Goal: Task Accomplishment & Management: Use online tool/utility

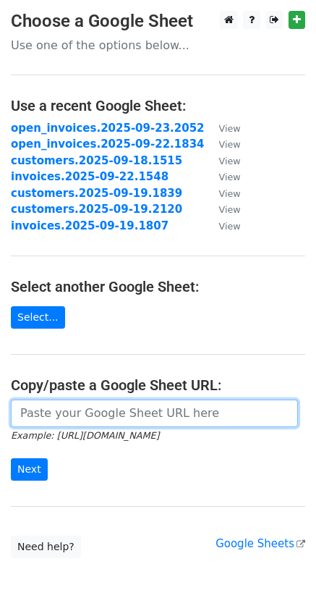
click at [126, 414] on input "url" at bounding box center [155, 414] width 288 height 28
paste input "[URL][DOMAIN_NAME]"
type input "[URL][DOMAIN_NAME]"
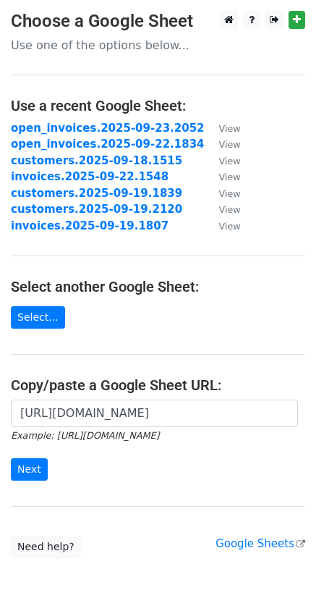
scroll to position [0, 0]
click at [30, 471] on input "Next" at bounding box center [29, 469] width 37 height 22
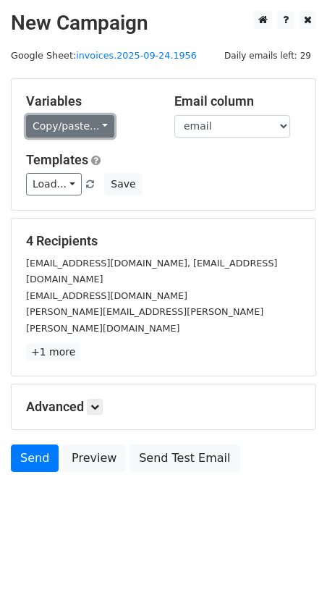
click at [98, 127] on link "Copy/paste..." at bounding box center [70, 126] width 88 height 22
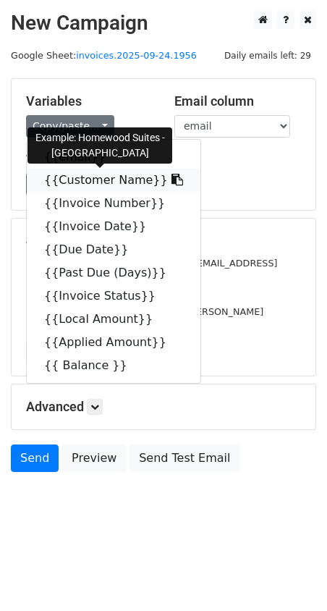
click at [172, 182] on icon at bounding box center [178, 180] width 12 height 12
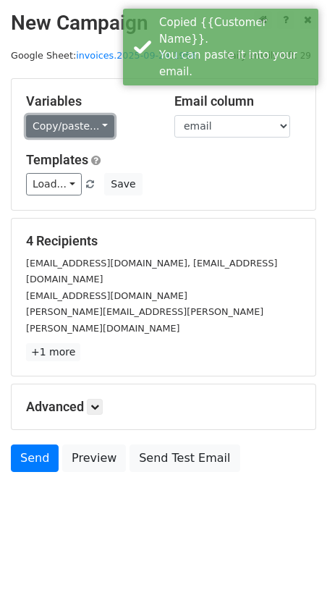
click at [97, 127] on link "Copy/paste..." at bounding box center [70, 126] width 88 height 22
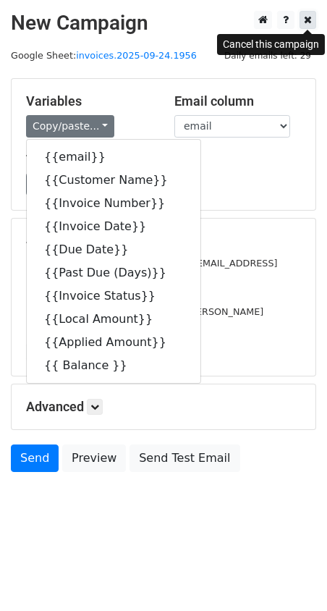
click at [309, 18] on icon at bounding box center [308, 19] width 8 height 10
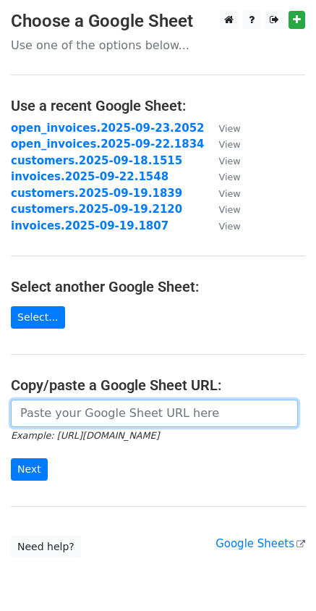
click at [127, 409] on input "url" at bounding box center [155, 414] width 288 height 28
paste input "[URL][DOMAIN_NAME]"
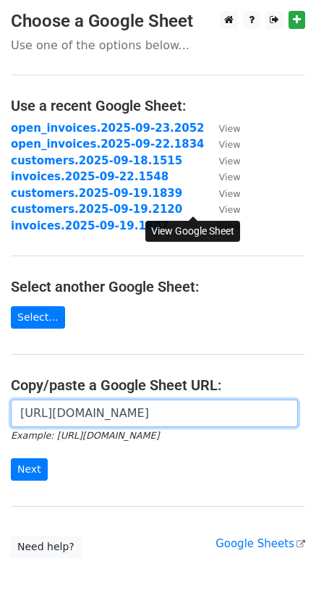
scroll to position [0, 324]
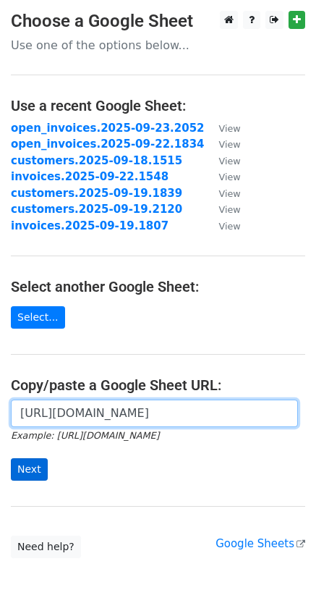
type input "[URL][DOMAIN_NAME]"
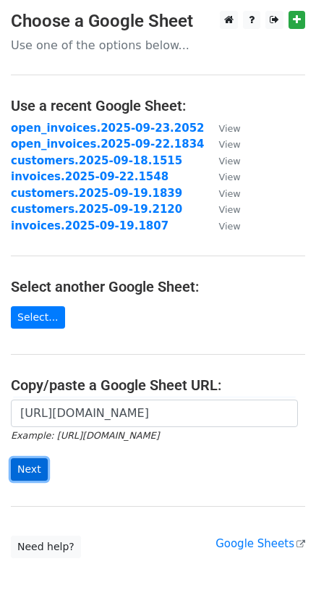
click at [27, 469] on input "Next" at bounding box center [29, 469] width 37 height 22
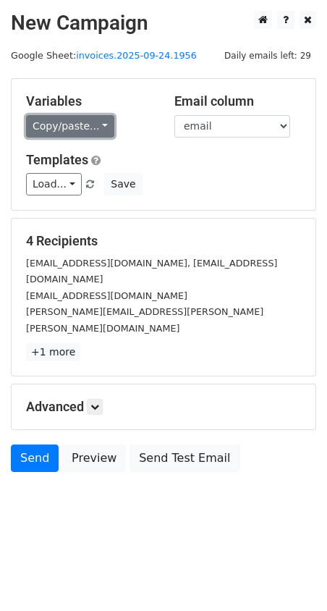
click at [99, 124] on link "Copy/paste..." at bounding box center [70, 126] width 88 height 22
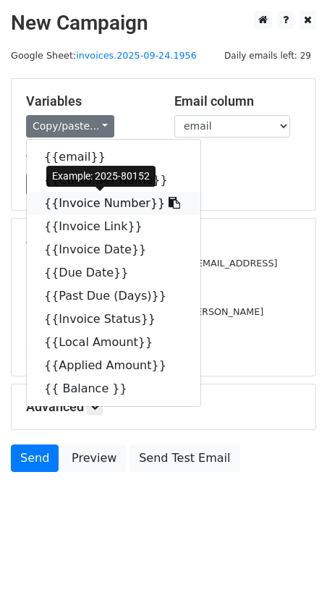
click at [169, 199] on icon at bounding box center [175, 203] width 12 height 12
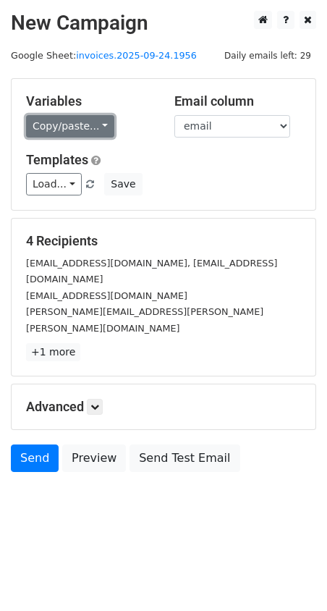
click at [96, 129] on link "Copy/paste..." at bounding box center [70, 126] width 88 height 22
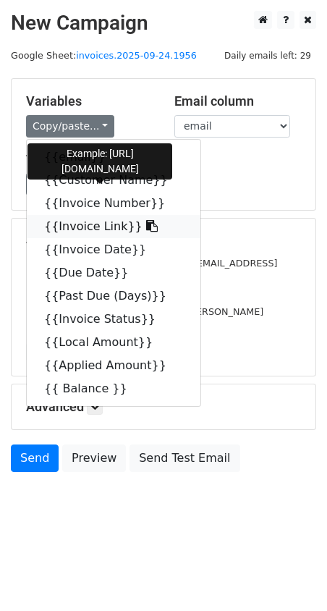
click at [146, 226] on icon at bounding box center [152, 226] width 12 height 12
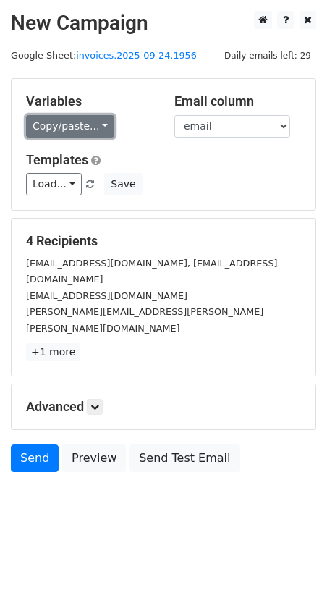
click at [103, 124] on link "Copy/paste..." at bounding box center [70, 126] width 88 height 22
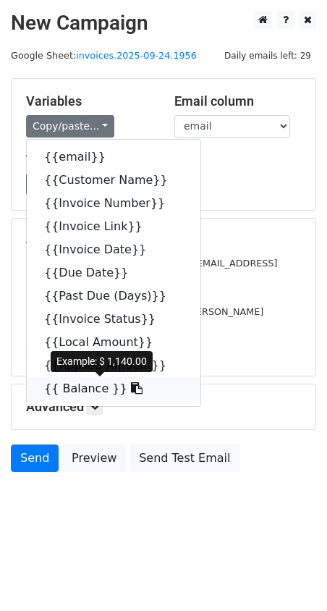
click at [131, 392] on icon at bounding box center [137, 388] width 12 height 12
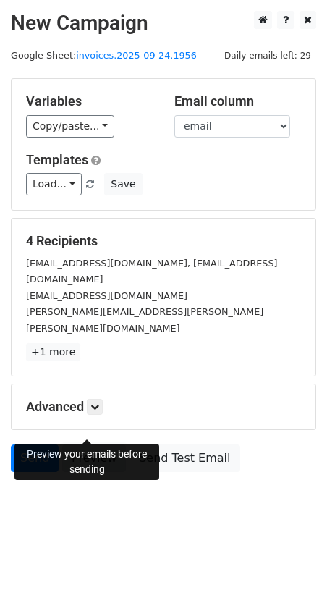
click at [83, 445] on link "Preview" at bounding box center [94, 459] width 64 height 28
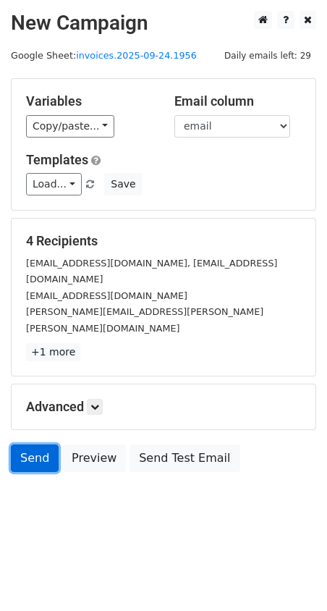
click at [38, 445] on link "Send" at bounding box center [35, 459] width 48 height 28
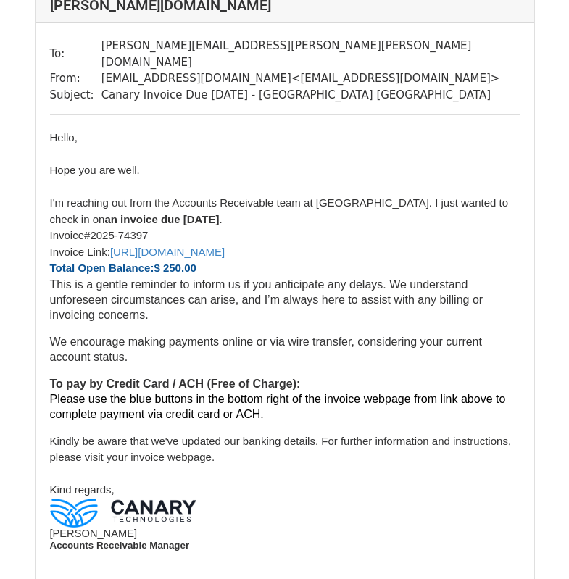
scroll to position [1357, 0]
